Goal: Communication & Community: Answer question/provide support

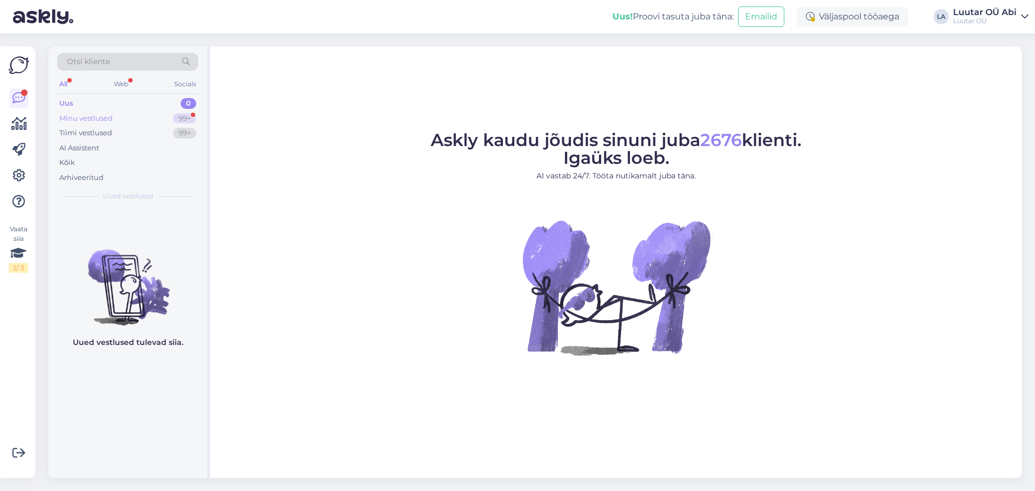
click at [145, 115] on div "Minu vestlused 99+" at bounding box center [127, 118] width 141 height 15
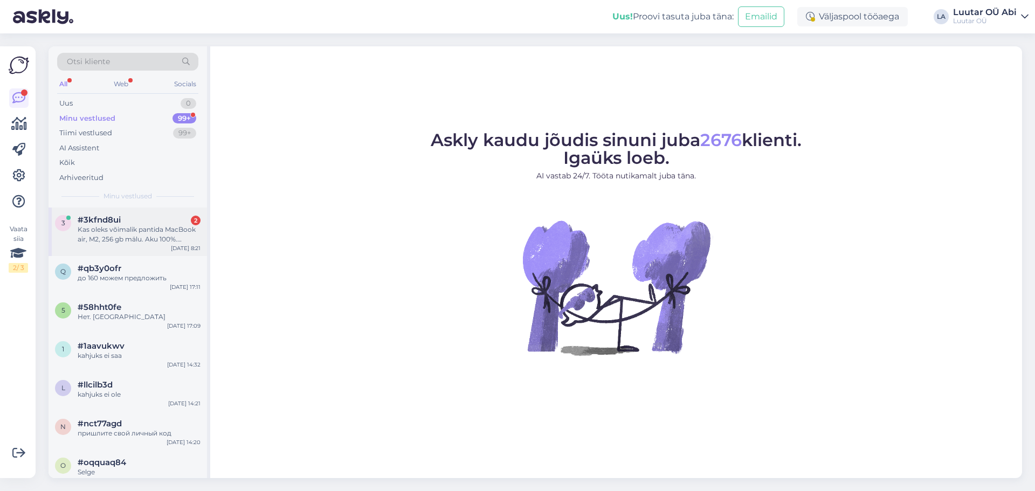
click at [155, 224] on div "#3kfnd8ui 2" at bounding box center [139, 220] width 123 height 10
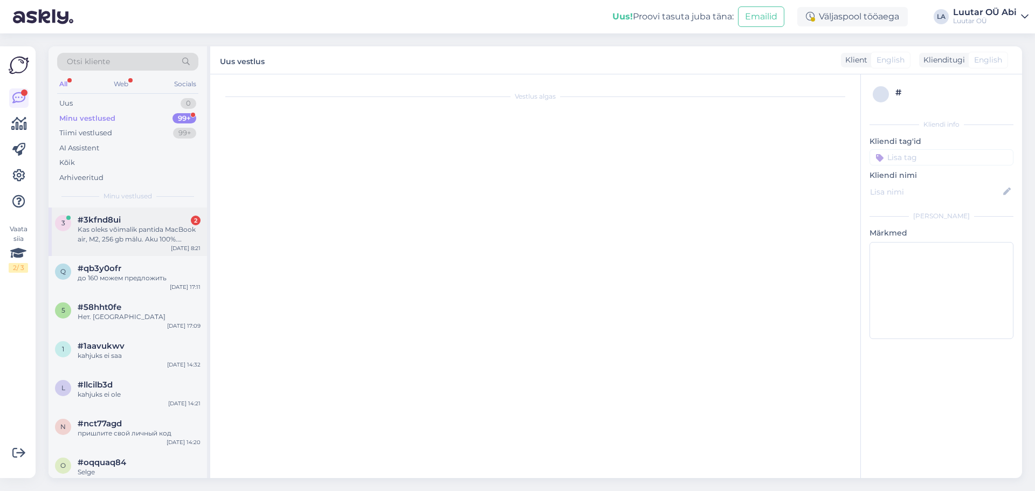
scroll to position [2360, 0]
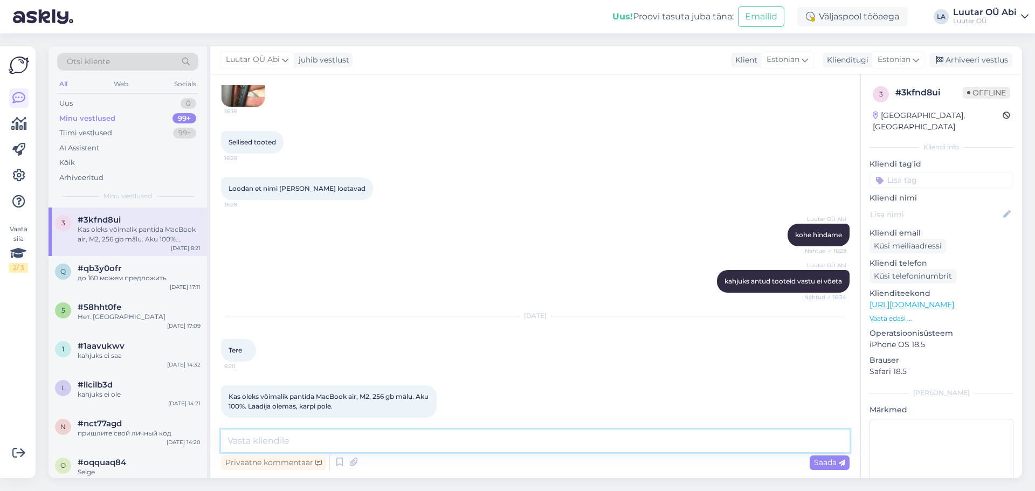
click at [256, 443] on textarea at bounding box center [535, 440] width 628 height 23
type textarea "Tere!"
drag, startPoint x: 317, startPoint y: 387, endPoint x: 399, endPoint y: 387, distance: 82.4
click at [399, 392] on span "Kas oleks võimalik pantida MacBook air, M2, 256 gb mälu. Aku 100%. Laadija olem…" at bounding box center [329, 401] width 202 height 18
copy span "MacBook air, M2, 256 gb"
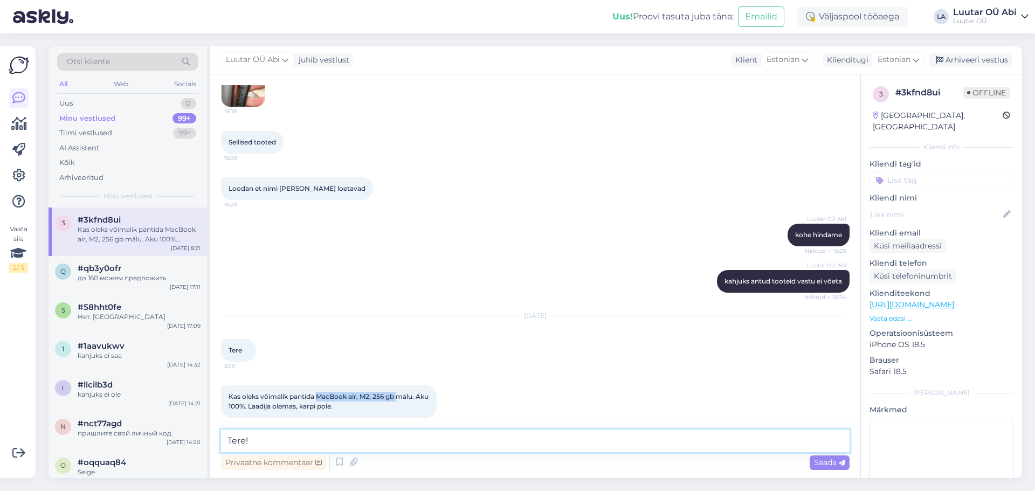
click at [418, 433] on textarea "Tere!" at bounding box center [535, 440] width 628 height 23
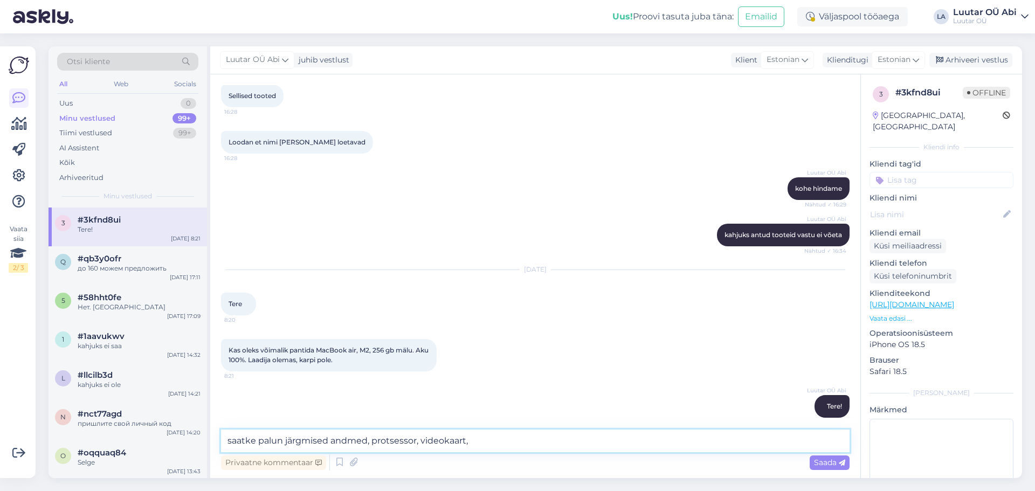
type textarea "saatke palun järgmised andmed, protsessor, videokaart"
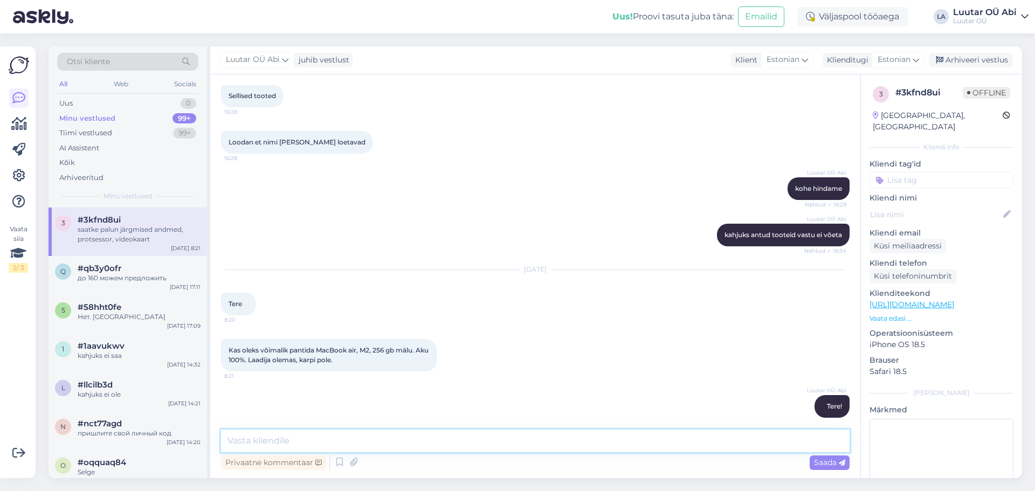
scroll to position [2452, 0]
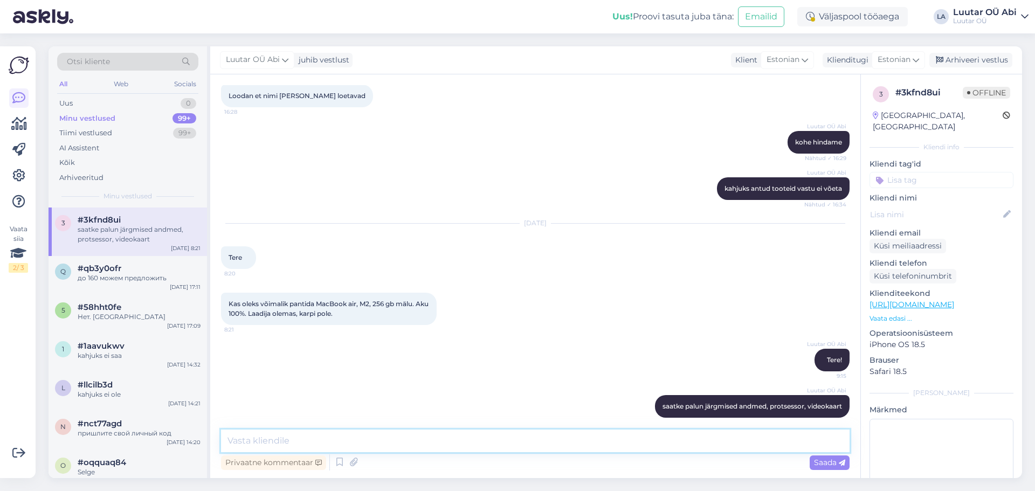
click at [488, 433] on textarea at bounding box center [535, 440] width 628 height 23
